Goal: Task Accomplishment & Management: Use online tool/utility

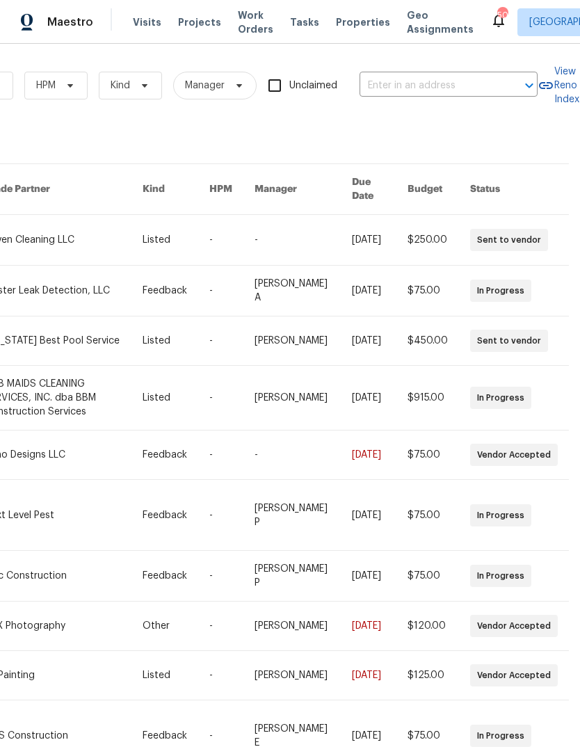
scroll to position [0, 229]
click at [458, 82] on input "text" at bounding box center [428, 86] width 139 height 22
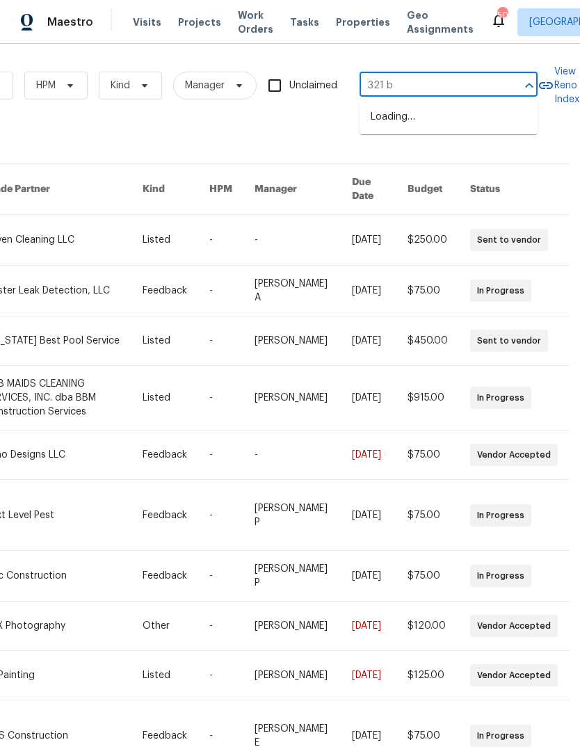
type input "321 be"
click at [490, 159] on li "[STREET_ADDRESS]" at bounding box center [448, 154] width 178 height 23
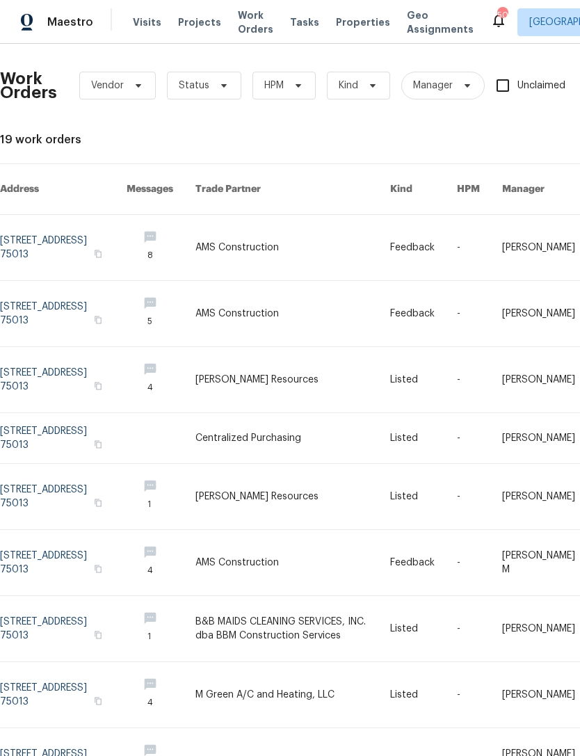
click at [234, 241] on link at bounding box center [292, 247] width 195 height 65
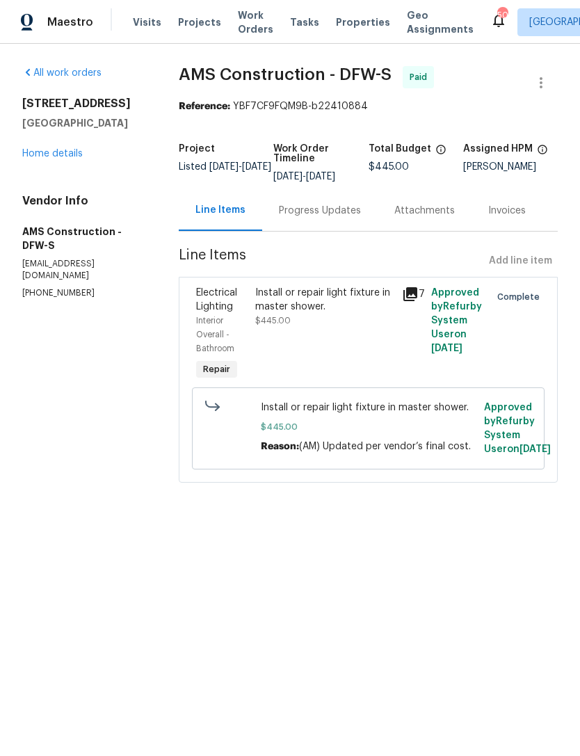
click at [64, 157] on link "Home details" at bounding box center [52, 154] width 60 height 10
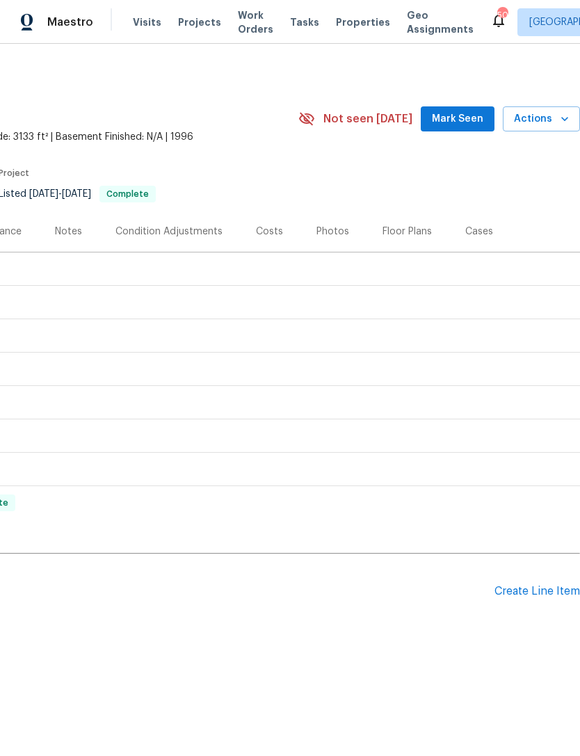
scroll to position [0, 206]
click at [556, 589] on div "Create Line Item" at bounding box center [536, 591] width 85 height 13
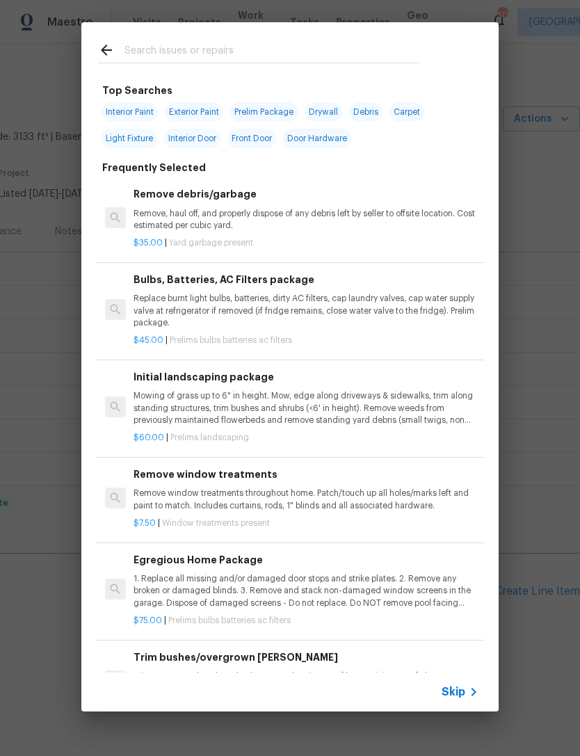
click at [357, 72] on div at bounding box center [258, 49] width 354 height 55
click at [357, 71] on div at bounding box center [258, 49] width 354 height 55
click at [279, 71] on div at bounding box center [258, 49] width 354 height 55
click at [327, 46] on input "text" at bounding box center [271, 52] width 295 height 21
type input "Foun"
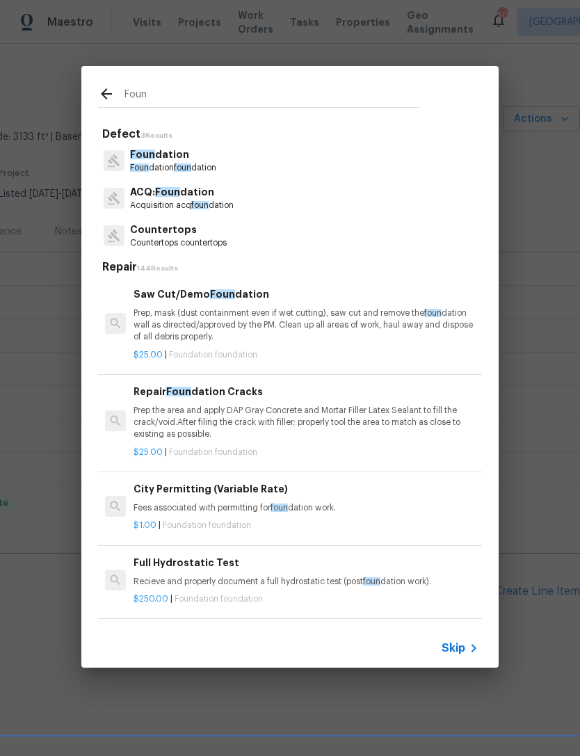
click at [188, 168] on span "foun" at bounding box center [182, 167] width 17 height 8
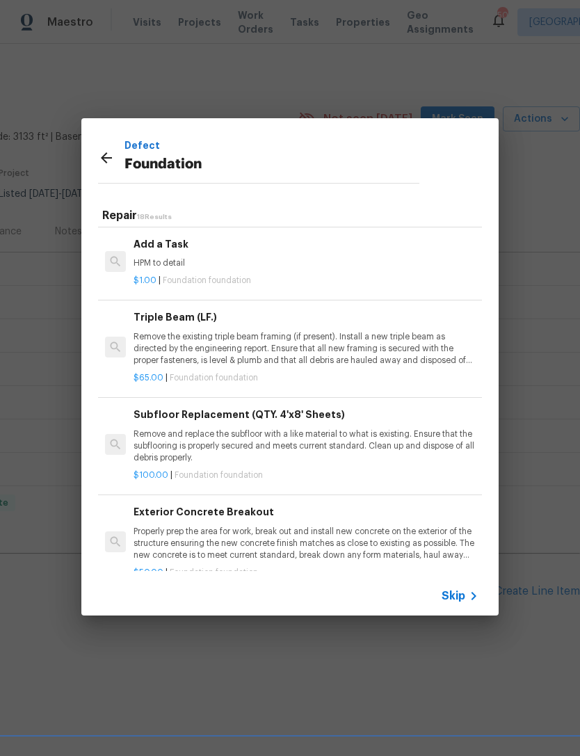
scroll to position [1148, 0]
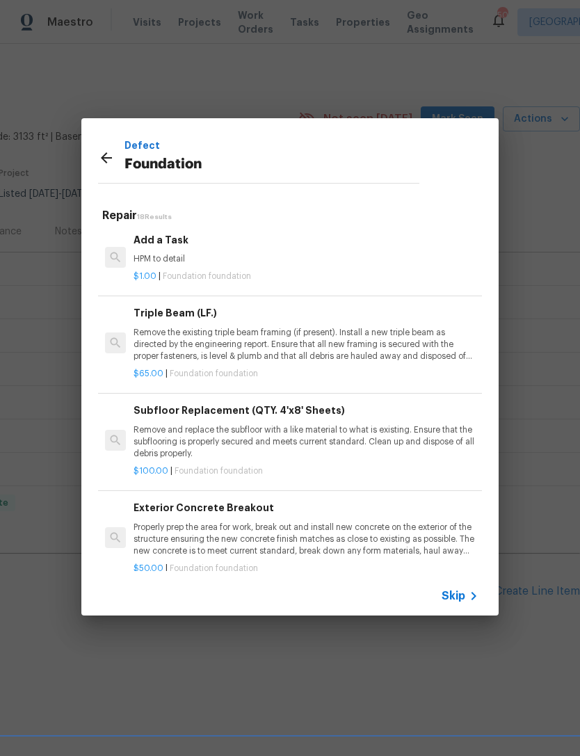
click at [451, 601] on span "Skip" at bounding box center [453, 596] width 24 height 14
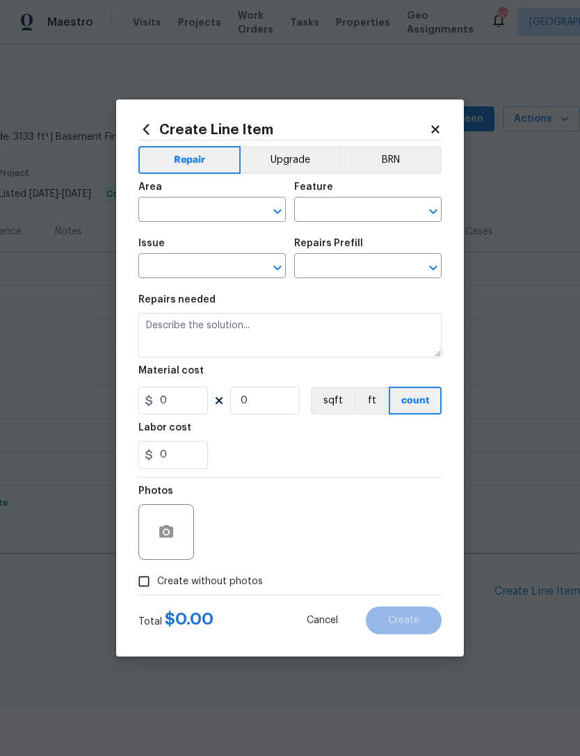
click at [228, 210] on input "text" at bounding box center [192, 211] width 108 height 22
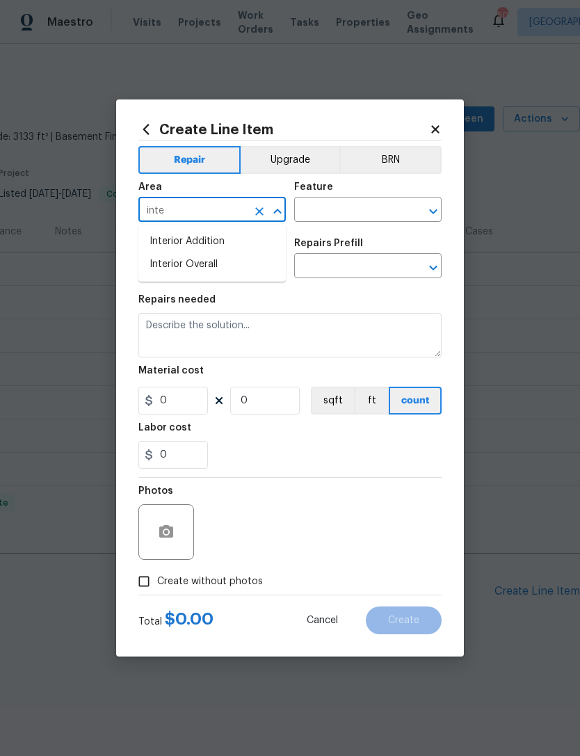
click at [260, 247] on li "Interior Addition" at bounding box center [211, 241] width 147 height 23
click at [271, 213] on icon "Open" at bounding box center [277, 211] width 17 height 17
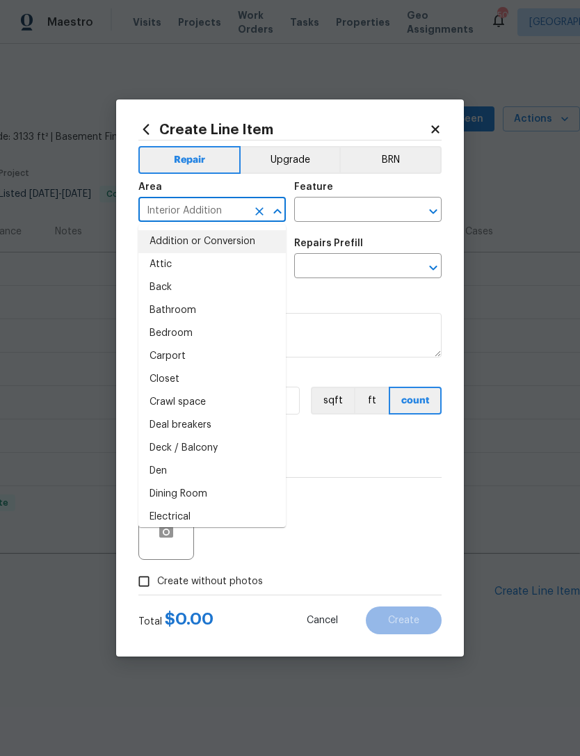
click at [273, 195] on div "Area" at bounding box center [211, 191] width 147 height 18
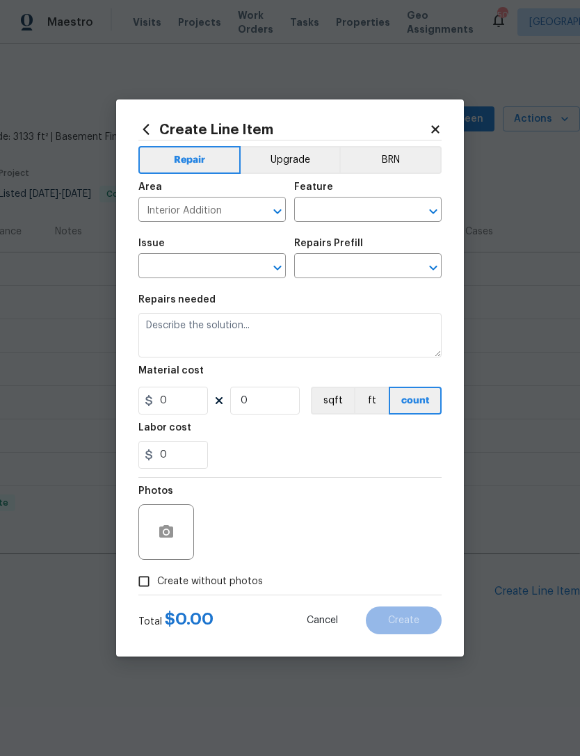
click at [272, 195] on div "Area" at bounding box center [211, 191] width 147 height 18
click at [220, 208] on input "Interior Addition" at bounding box center [192, 211] width 108 height 22
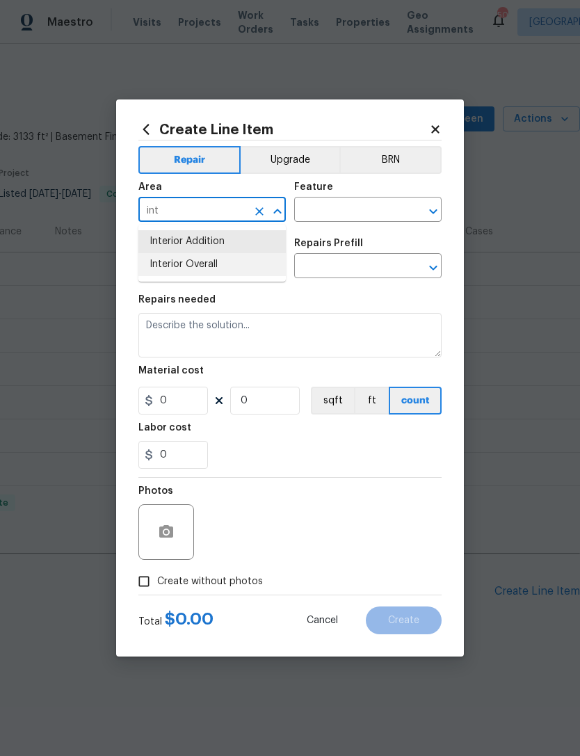
click at [234, 269] on li "Interior Overall" at bounding box center [211, 264] width 147 height 23
type input "Interior Overall"
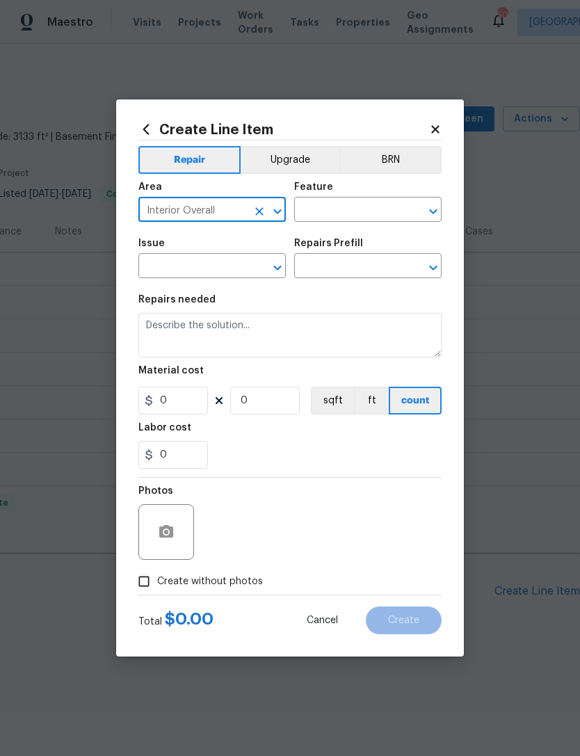
click at [368, 209] on input "text" at bounding box center [348, 211] width 108 height 22
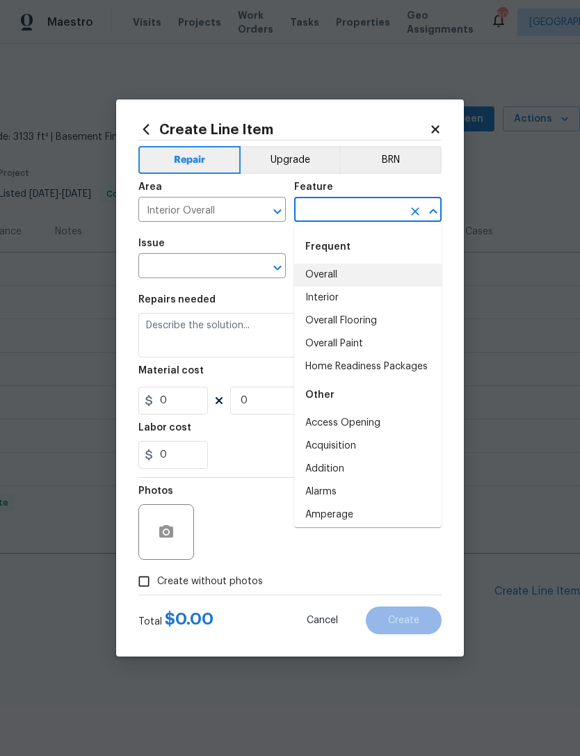
click at [339, 279] on li "Overall" at bounding box center [367, 274] width 147 height 23
type input "Overall"
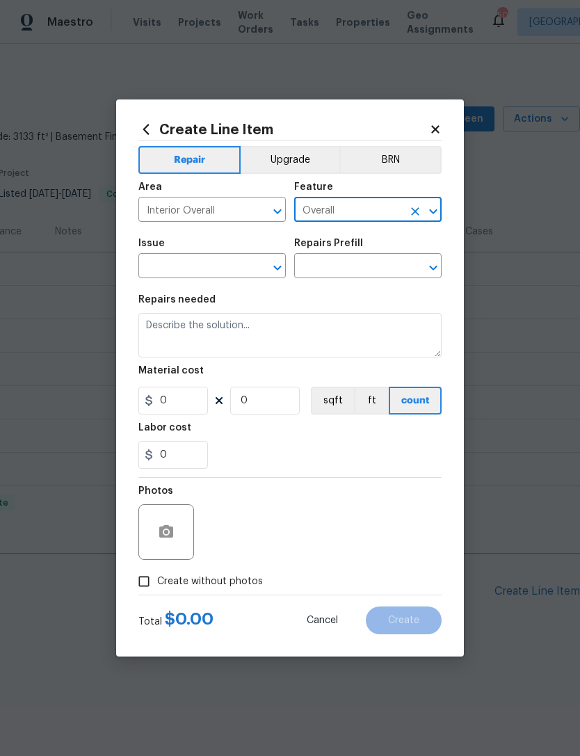
click at [220, 266] on input "text" at bounding box center [192, 267] width 108 height 22
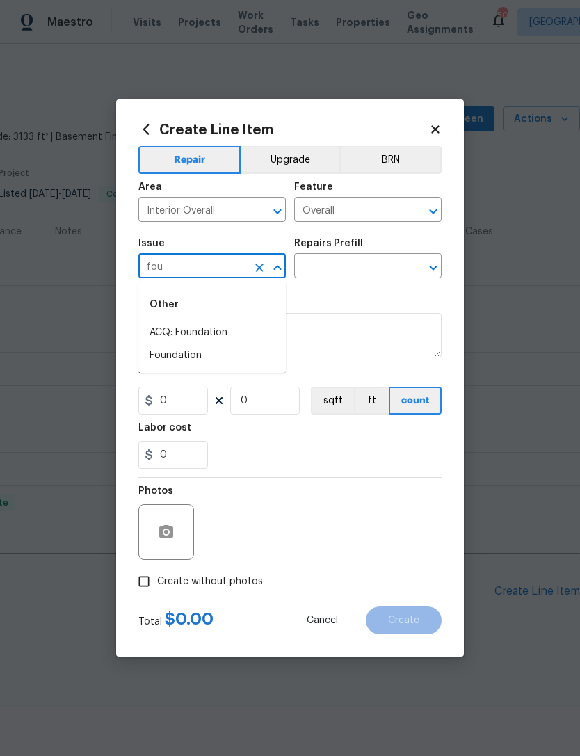
click at [242, 362] on li "Foundation" at bounding box center [211, 355] width 147 height 23
type input "Foundation"
click at [391, 275] on input "text" at bounding box center [348, 267] width 108 height 22
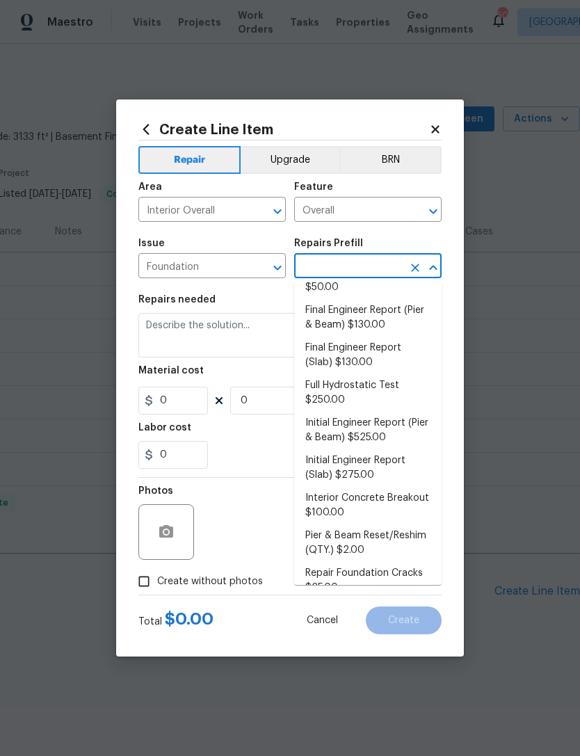
scroll to position [198, 0]
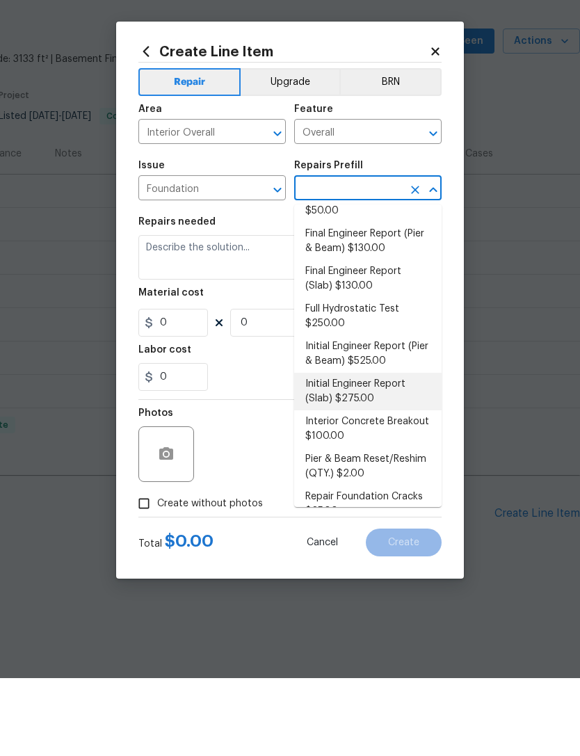
click at [379, 450] on li "Initial Engineer Report (Slab) $275.00" at bounding box center [367, 469] width 147 height 38
type input "Initial Engineer Report (Slab) $275.00"
type input "Foundation"
type textarea "Recieve and properly document the work needed through an engineering report pri…"
type input "1"
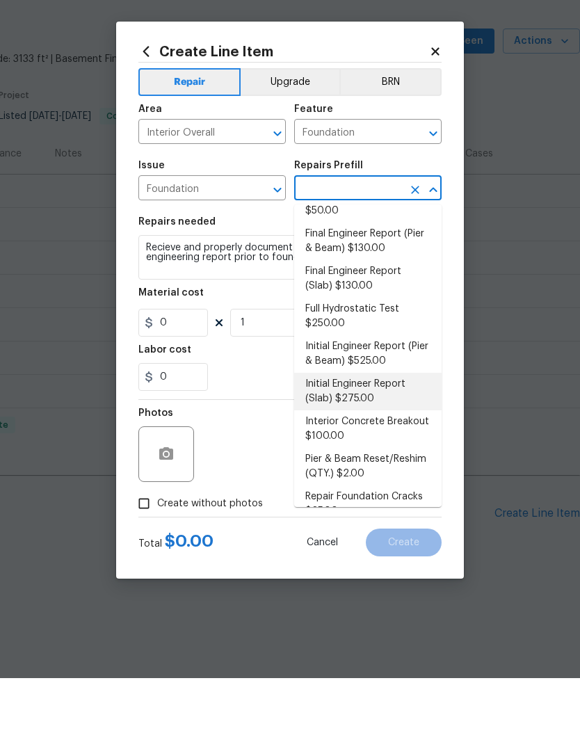
type input "Initial Engineer Report (Slab) $275.00"
type input "275"
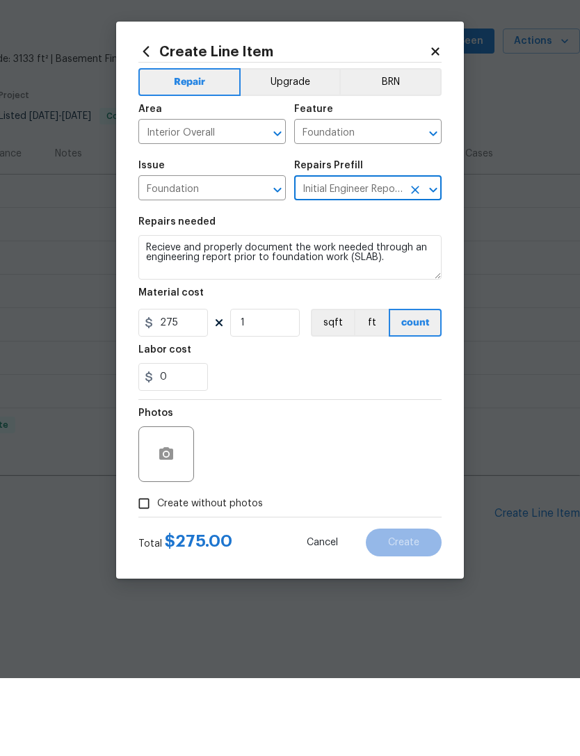
click at [286, 478] on div "Photos" at bounding box center [289, 523] width 303 height 90
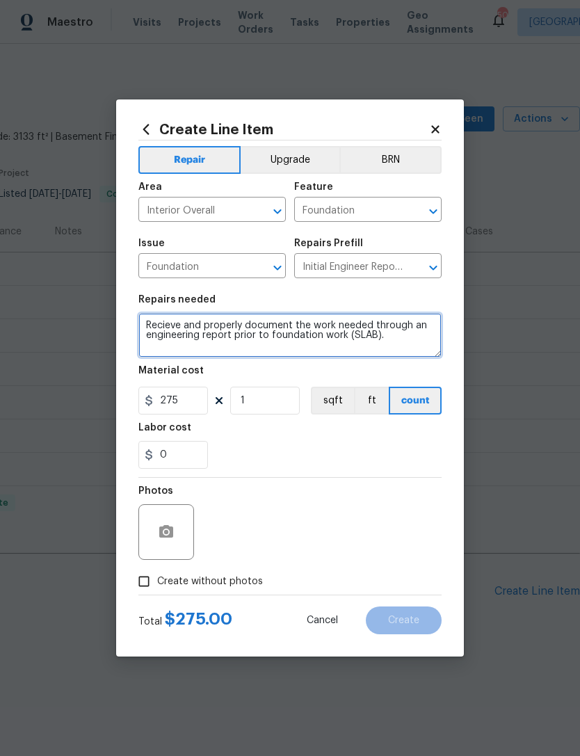
click at [140, 326] on textarea "Recieve and properly document the work needed through an engineering report pri…" at bounding box center [289, 335] width 303 height 44
type textarea "Please schedule asap - Recieve and properly document the work needed through an…"
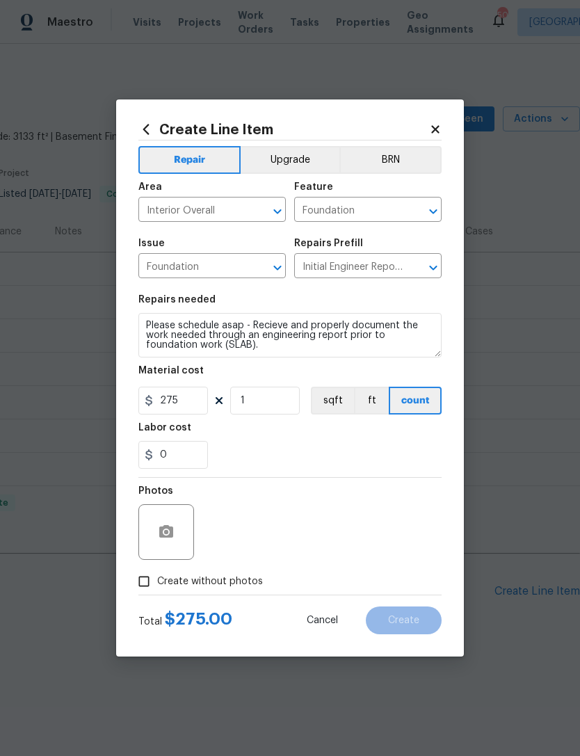
click at [255, 464] on div "0" at bounding box center [289, 455] width 303 height 28
click at [216, 582] on span "Create without photos" at bounding box center [210, 581] width 106 height 15
click at [157, 582] on input "Create without photos" at bounding box center [144, 581] width 26 height 26
checkbox input "true"
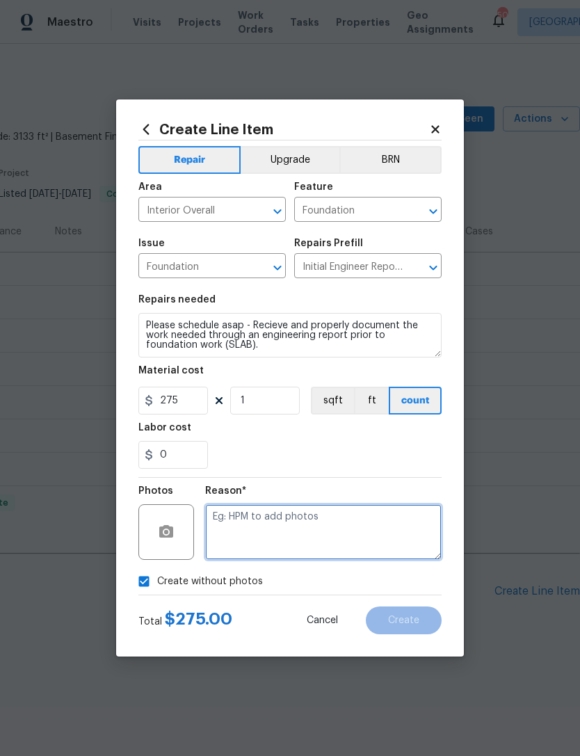
click at [284, 524] on textarea at bounding box center [323, 532] width 236 height 56
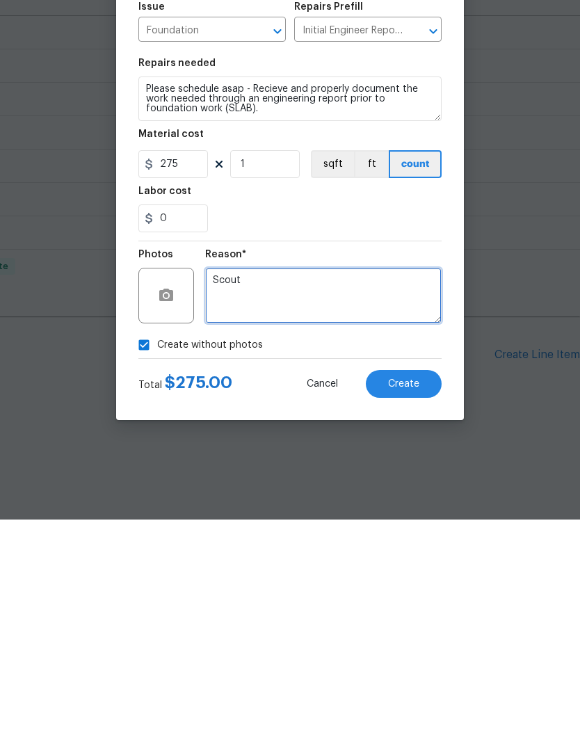
type textarea "Scout"
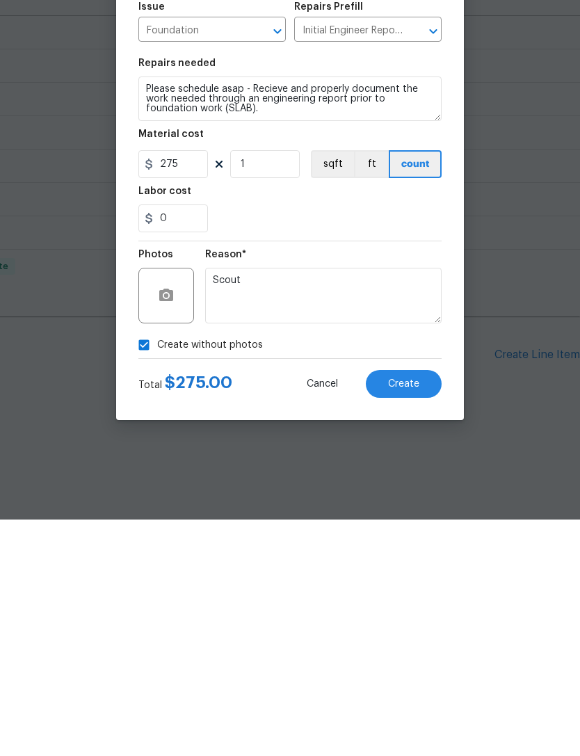
click at [408, 615] on span "Create" at bounding box center [403, 620] width 31 height 10
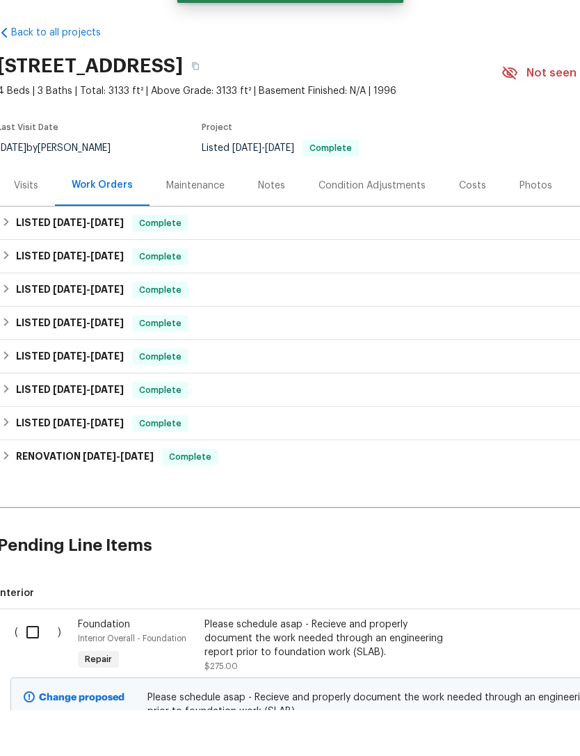
scroll to position [44, 0]
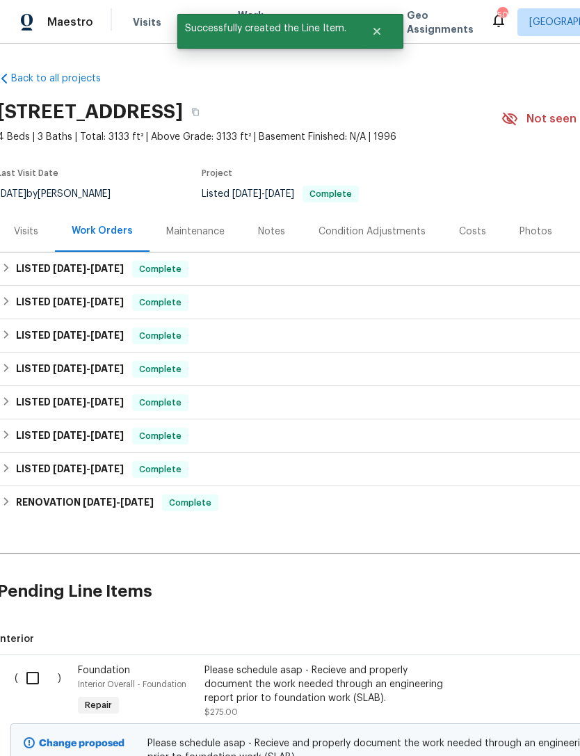
click at [33, 663] on input "checkbox" at bounding box center [38, 677] width 40 height 29
checkbox input "true"
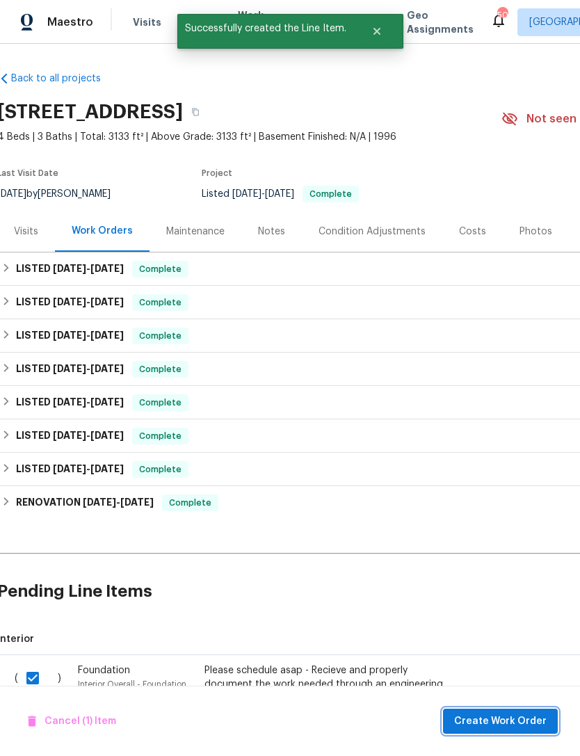
click at [500, 715] on span "Create Work Order" at bounding box center [500, 720] width 92 height 17
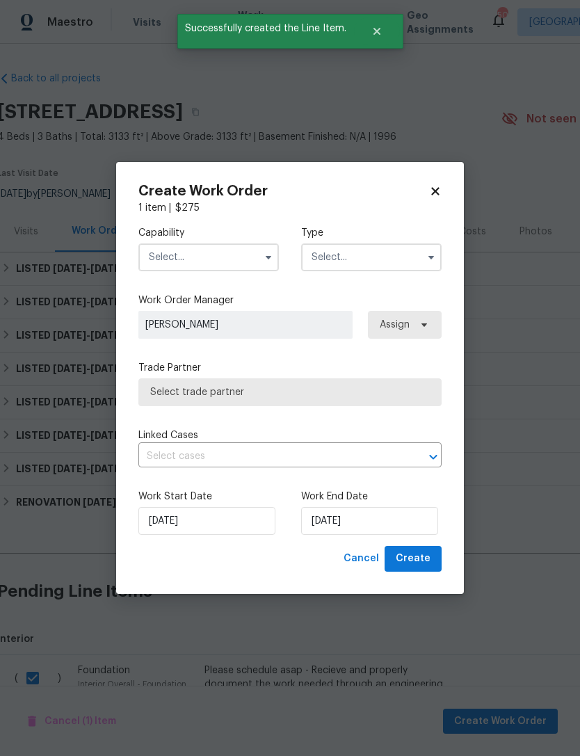
click at [230, 243] on input "text" at bounding box center [208, 257] width 140 height 28
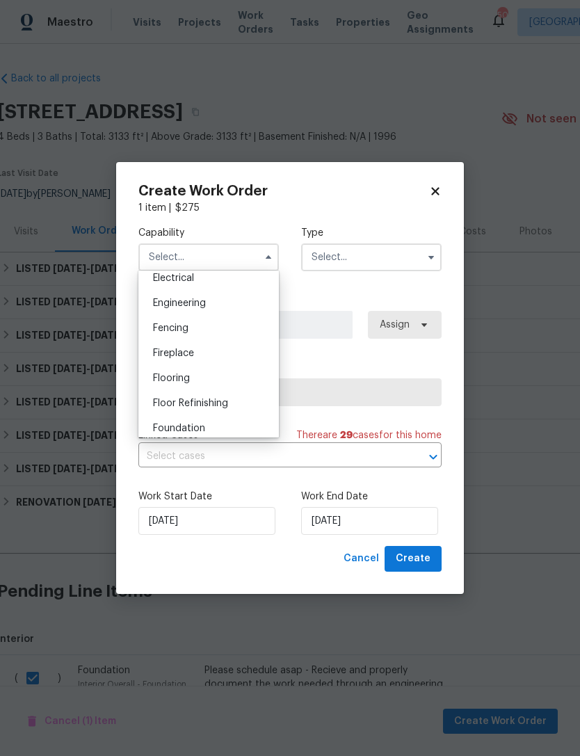
click at [232, 421] on div "Foundation" at bounding box center [208, 428] width 133 height 25
type input "Foundation"
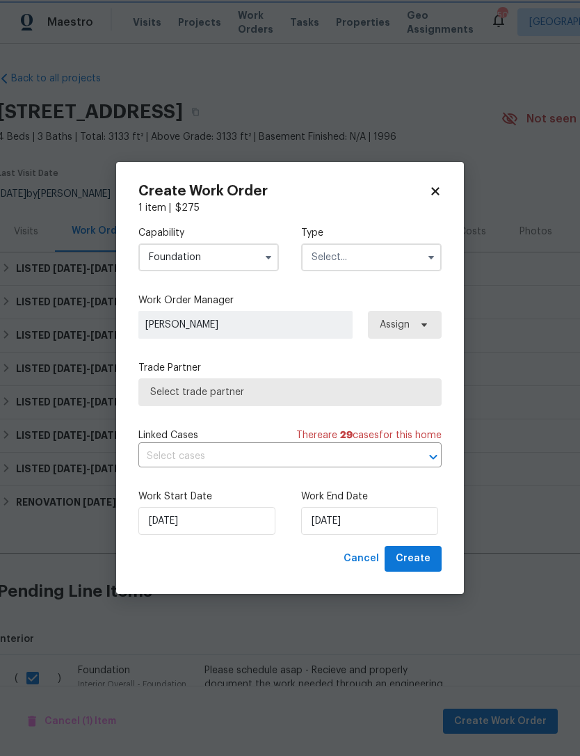
scroll to position [480, 0]
click at [383, 268] on input "text" at bounding box center [371, 257] width 140 height 28
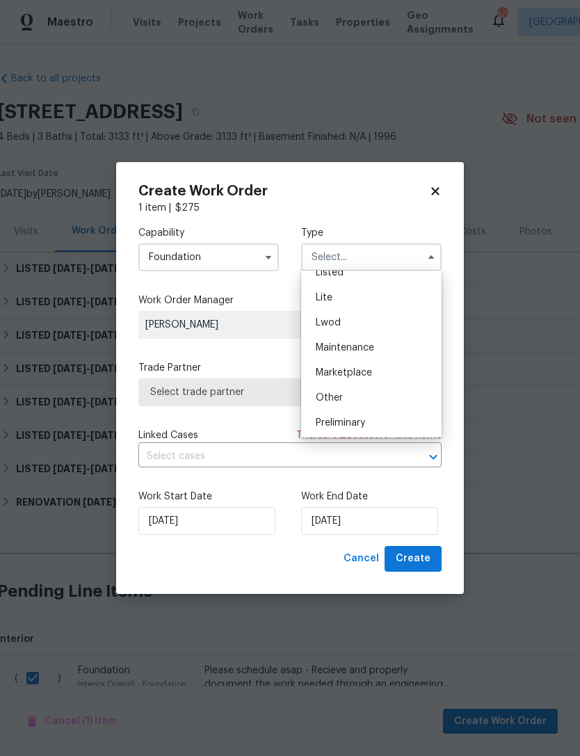
scroll to position [141, 0]
click at [392, 300] on div "Listed" at bounding box center [370, 295] width 133 height 25
type input "Listed"
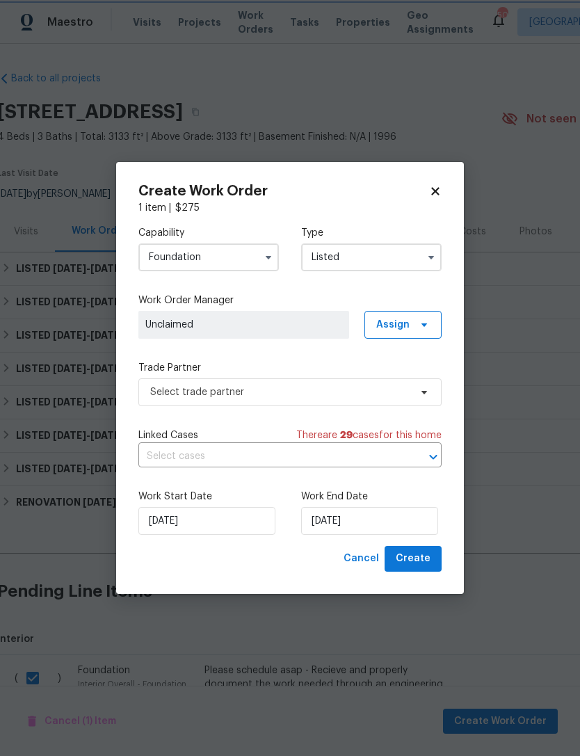
scroll to position [0, 0]
click at [423, 328] on icon at bounding box center [423, 324] width 11 height 11
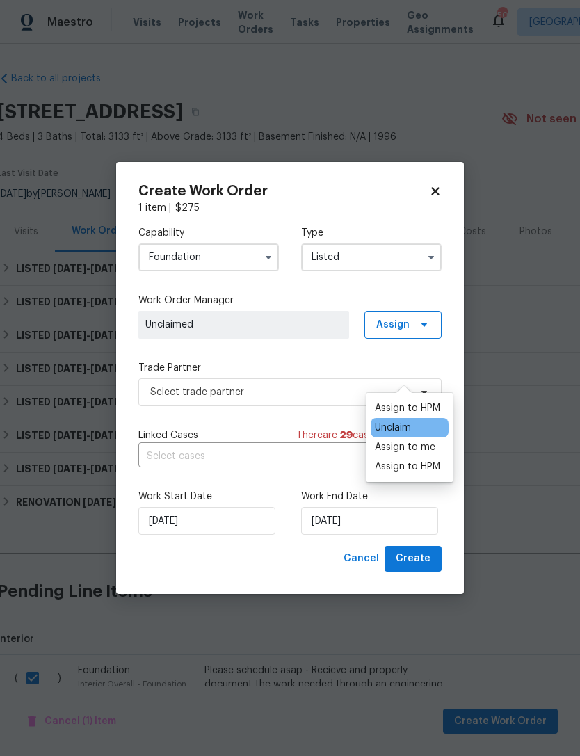
click at [415, 401] on div "Assign to HPM" at bounding box center [407, 408] width 65 height 14
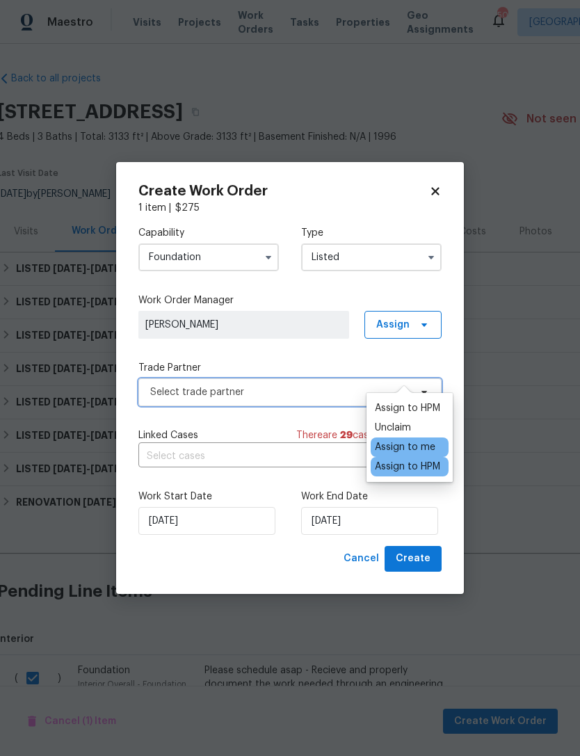
click at [284, 393] on span "Select trade partner" at bounding box center [279, 392] width 259 height 14
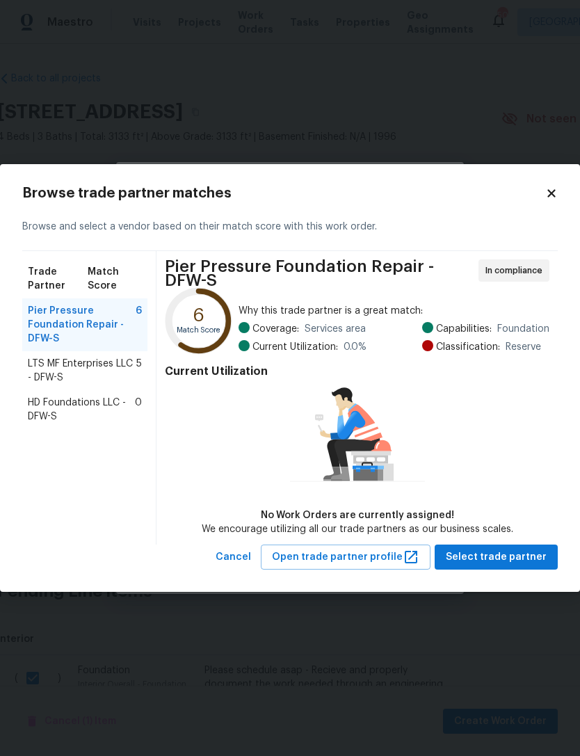
click at [99, 368] on span "LTS MF Enterprises LLC - DFW-S" at bounding box center [82, 371] width 108 height 28
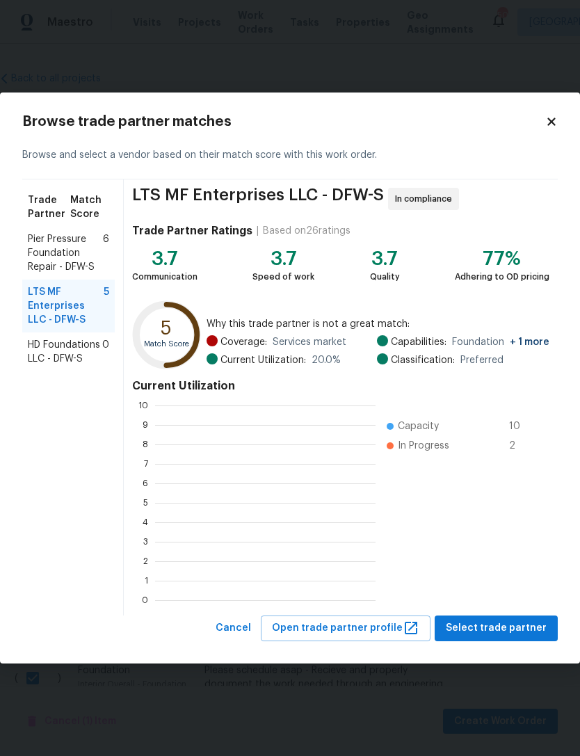
scroll to position [195, 220]
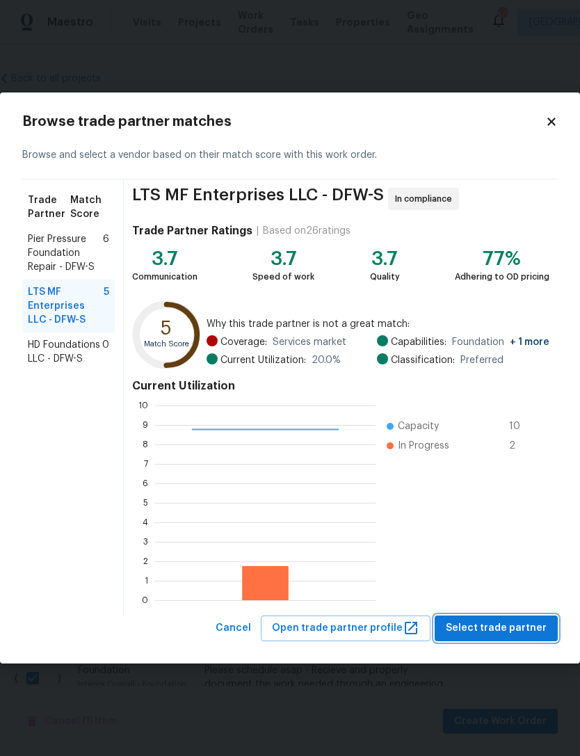
click at [517, 637] on button "Select trade partner" at bounding box center [495, 628] width 123 height 26
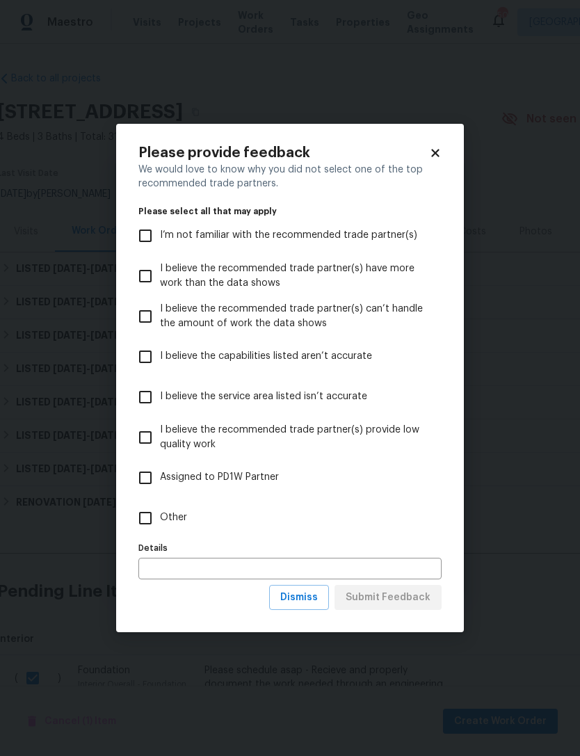
click at [307, 525] on label "Other" at bounding box center [281, 518] width 300 height 40
click at [160, 525] on input "Other" at bounding box center [145, 517] width 29 height 29
checkbox input "true"
click at [409, 592] on span "Submit Feedback" at bounding box center [387, 597] width 85 height 17
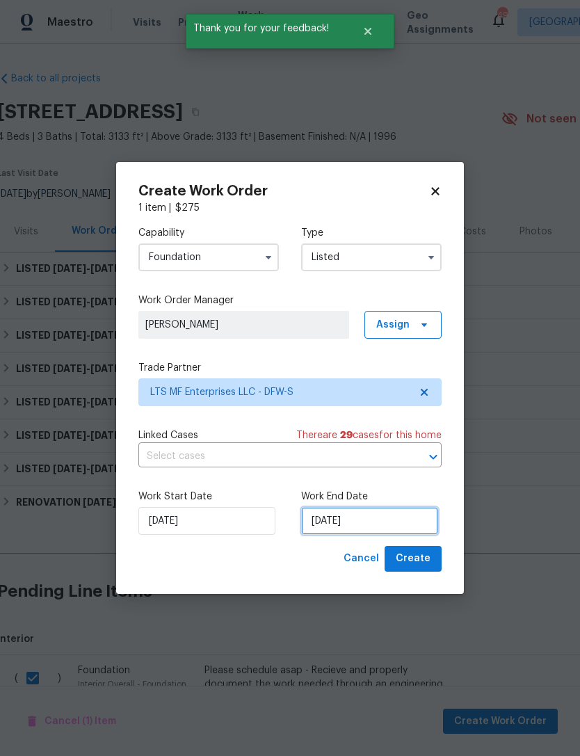
click at [339, 515] on input "[DATE]" at bounding box center [369, 521] width 137 height 28
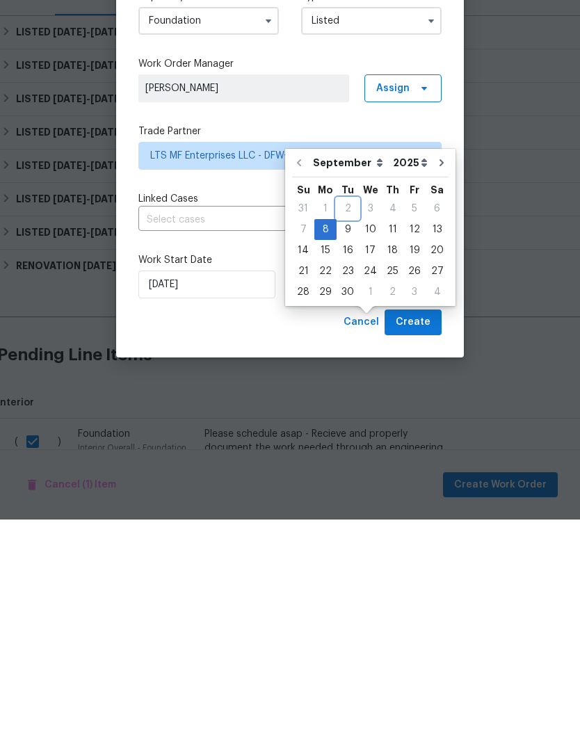
click at [346, 435] on div "2" at bounding box center [347, 444] width 22 height 19
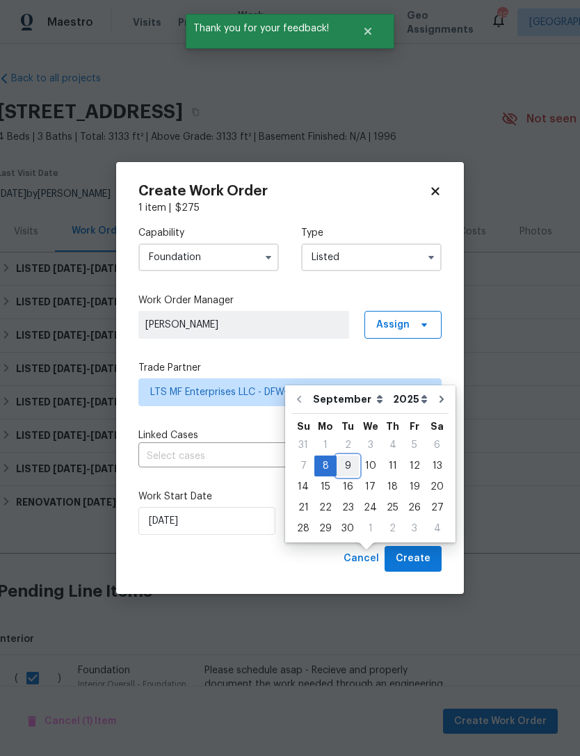
click at [344, 456] on div "9" at bounding box center [347, 465] width 22 height 19
type input "[DATE]"
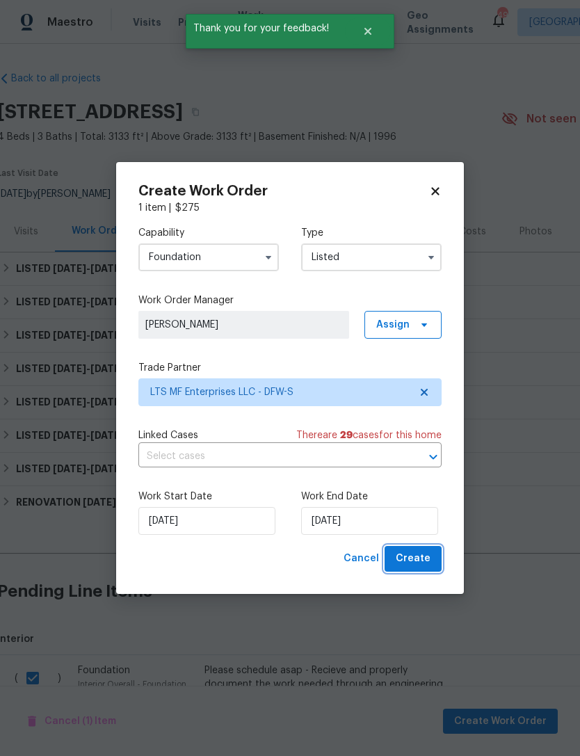
click at [419, 555] on span "Create" at bounding box center [413, 558] width 35 height 17
checkbox input "false"
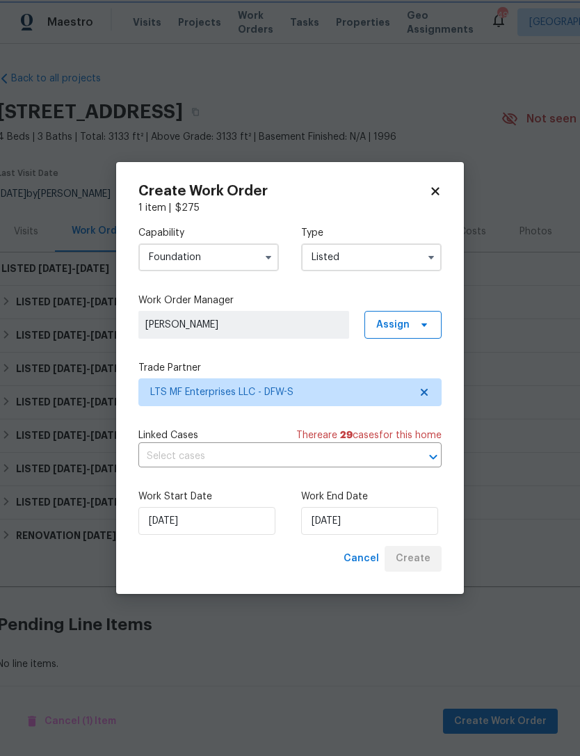
scroll to position [9, 0]
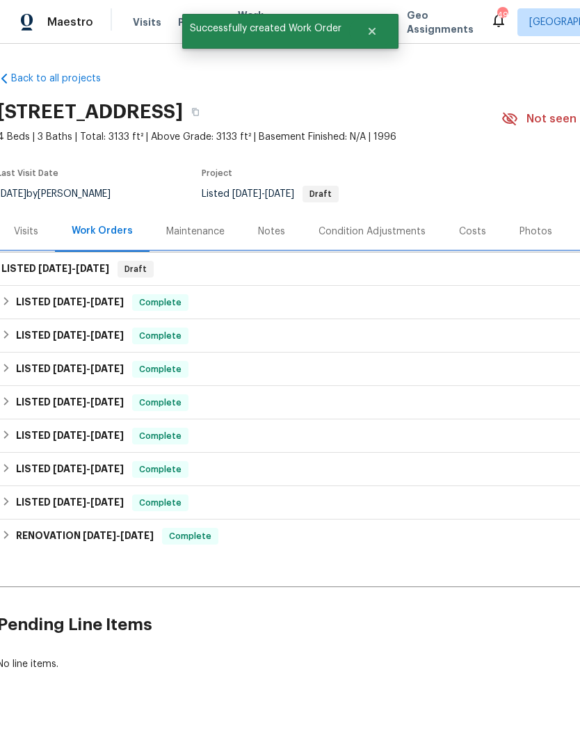
click at [76, 263] on span "[DATE]" at bounding box center [92, 268] width 33 height 10
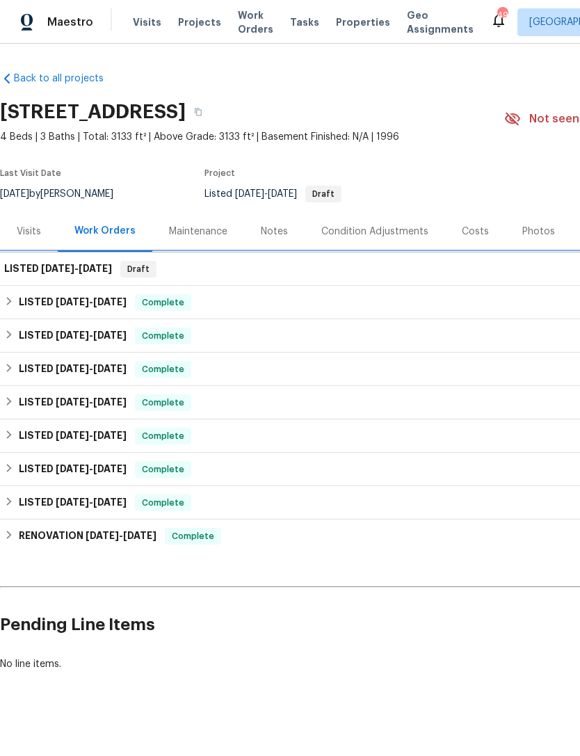
scroll to position [0, -1]
click at [88, 263] on span "[DATE]" at bounding box center [95, 268] width 33 height 10
click at [81, 263] on span "[DATE]" at bounding box center [95, 268] width 33 height 10
click at [53, 269] on div "LISTED [DATE] - [DATE] Draft" at bounding box center [392, 268] width 785 height 33
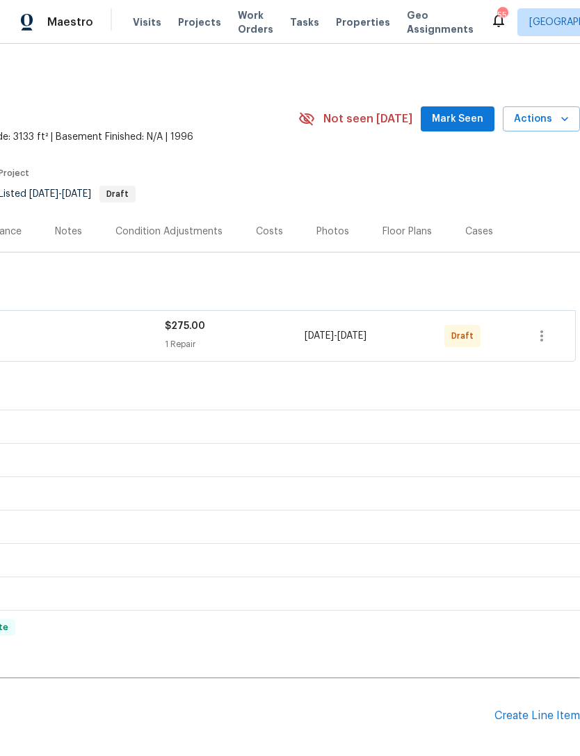
scroll to position [1, 206]
click at [555, 328] on button "button" at bounding box center [541, 334] width 33 height 33
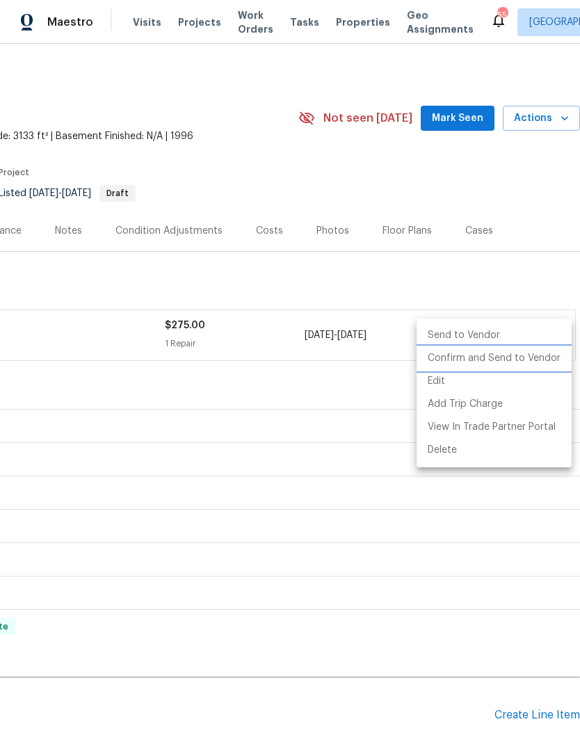
click at [525, 364] on li "Confirm and Send to Vendor" at bounding box center [493, 358] width 155 height 23
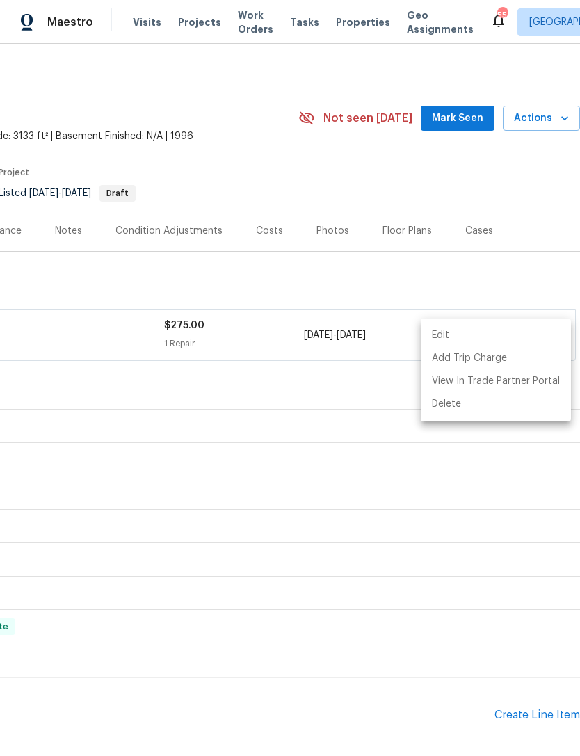
click at [344, 557] on div at bounding box center [290, 378] width 580 height 756
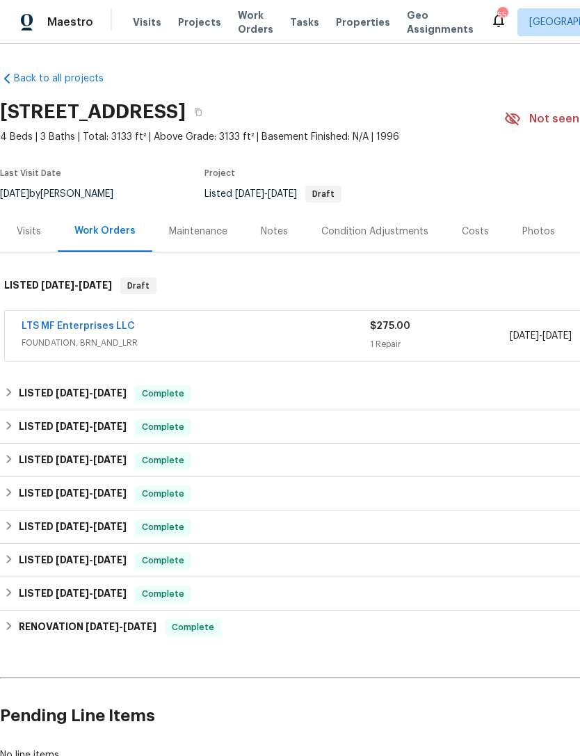
scroll to position [0, -1]
click at [239, 3] on div "Maestro Visits Projects Work Orders Tasks Properties Geo Assignments 55 Dallas …" at bounding box center [290, 22] width 580 height 44
